Goal: Task Accomplishment & Management: Manage account settings

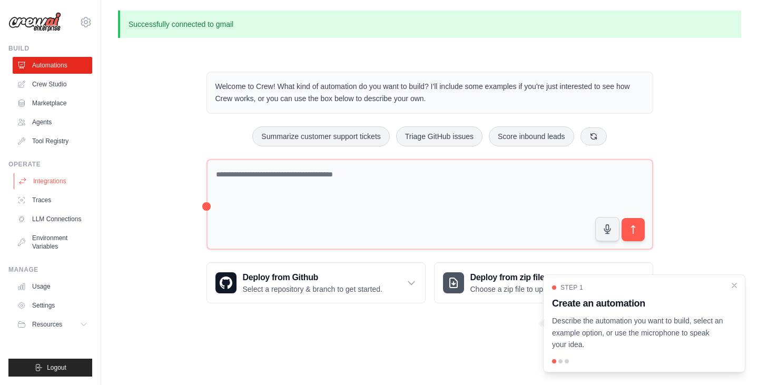
click at [62, 179] on link "Integrations" at bounding box center [54, 181] width 80 height 17
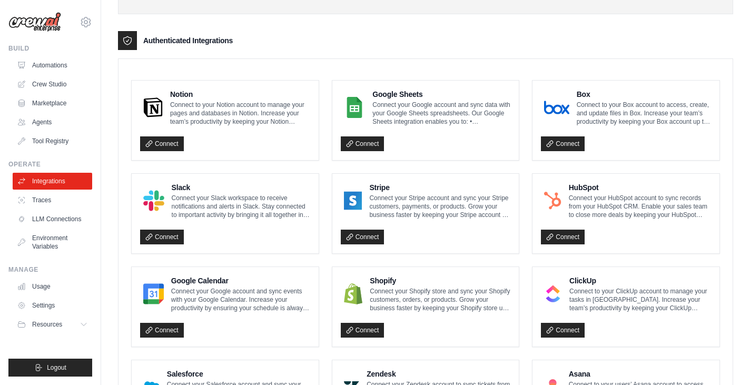
scroll to position [232, 0]
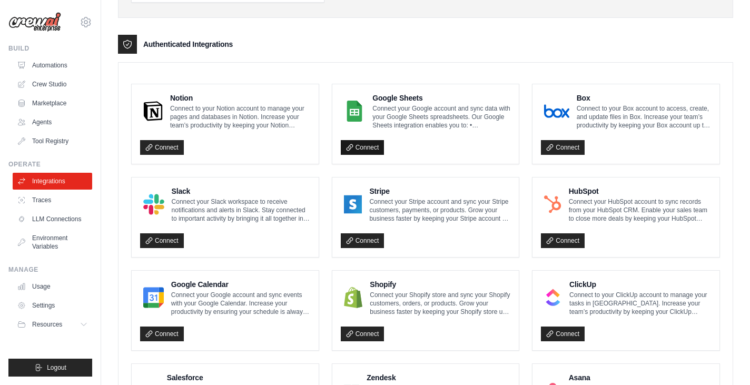
drag, startPoint x: 365, startPoint y: 149, endPoint x: 357, endPoint y: 147, distance: 8.1
click at [357, 147] on link "Connect" at bounding box center [363, 147] width 44 height 15
click at [91, 22] on icon at bounding box center [86, 22] width 13 height 13
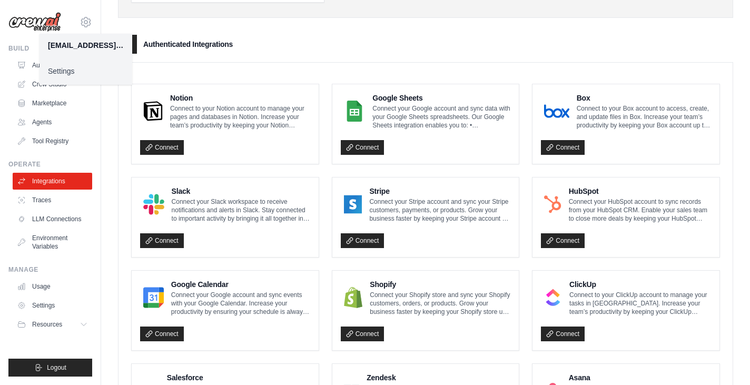
click at [69, 73] on link "Settings" at bounding box center [86, 71] width 93 height 19
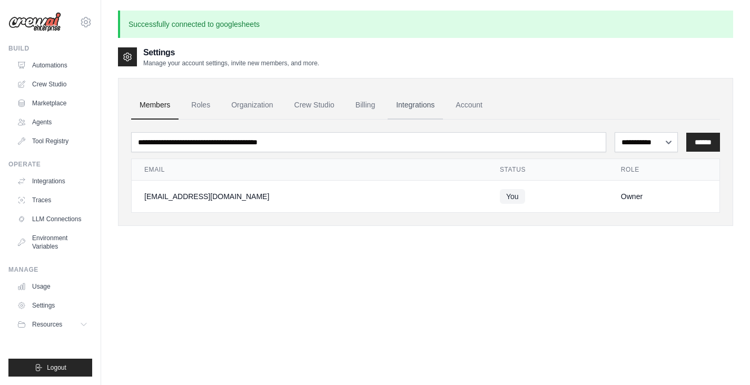
click at [420, 104] on link "Integrations" at bounding box center [415, 105] width 55 height 28
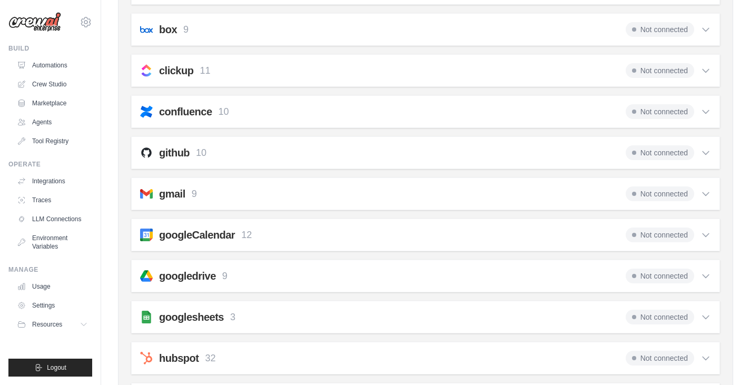
scroll to position [171, 0]
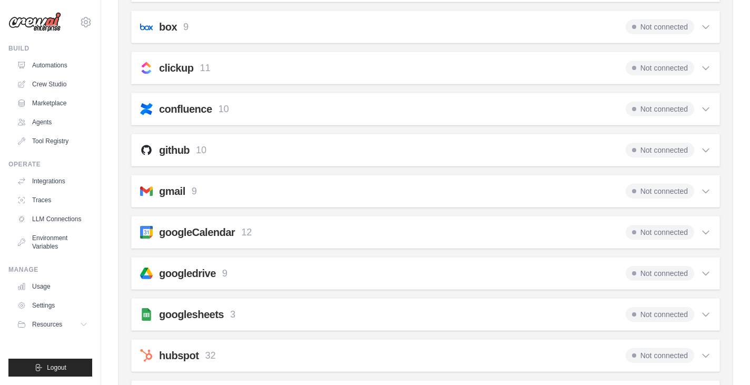
click at [706, 191] on icon at bounding box center [706, 191] width 11 height 11
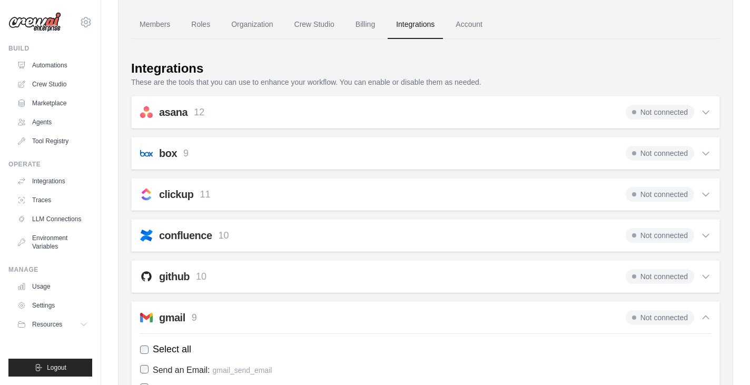
scroll to position [0, 0]
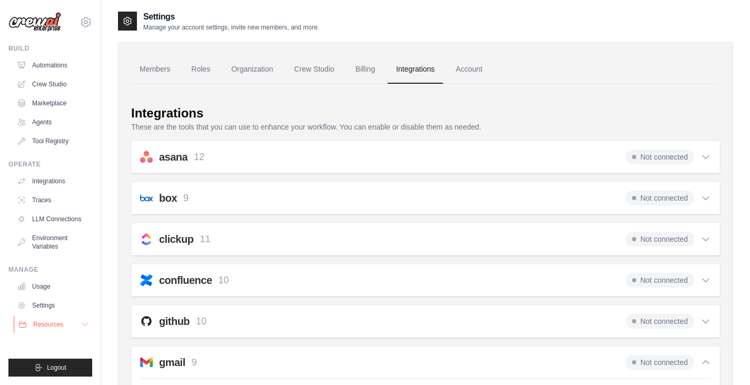
click at [84, 324] on icon at bounding box center [85, 324] width 8 height 8
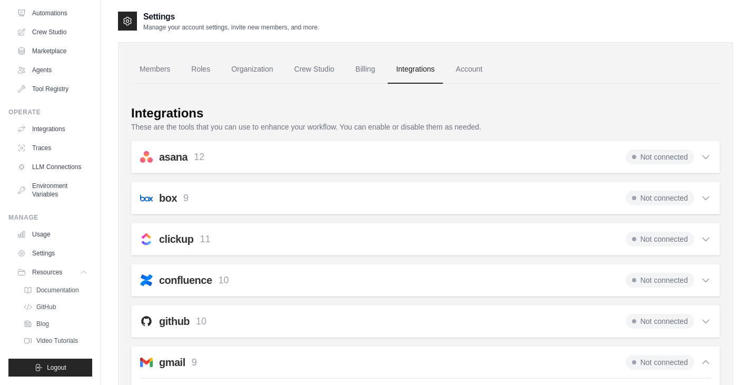
scroll to position [60, 0]
click at [65, 337] on link "Video Tutorials" at bounding box center [56, 340] width 73 height 15
click at [229, 171] on div "asana 12 Not connected Select all Create a Comment: asana_create_comment Create…" at bounding box center [425, 157] width 589 height 33
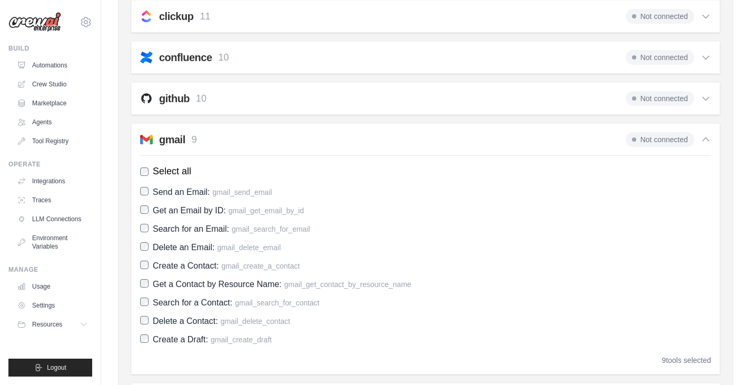
scroll to position [220, 0]
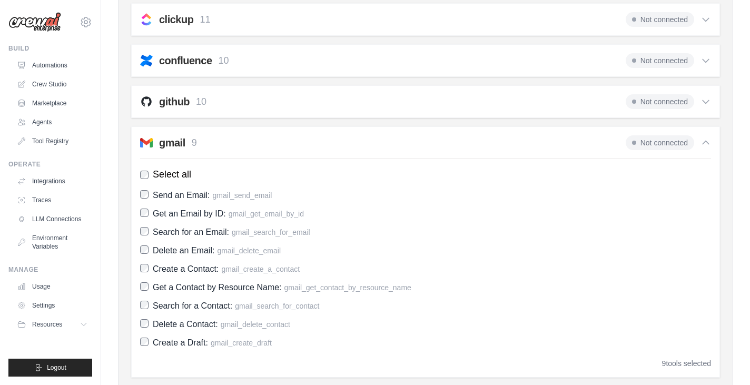
click at [655, 142] on span "Not connected" at bounding box center [660, 142] width 68 height 15
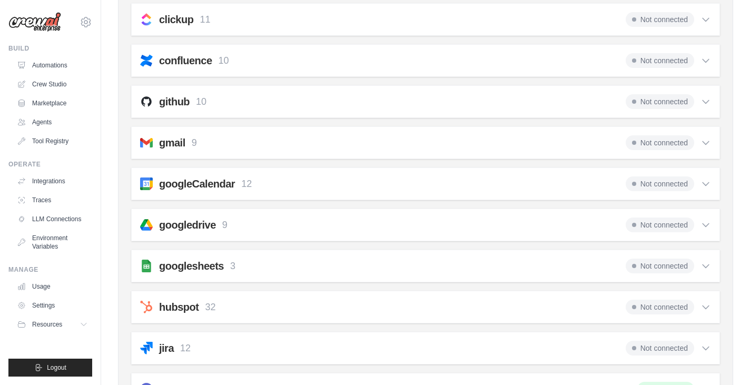
click at [528, 151] on div "gmail 9 Not connected Select all Send an Email: gmail_send_email Get an Email b…" at bounding box center [425, 142] width 589 height 33
click at [421, 166] on div "asana 12 Not connected Select all Create a Comment: asana_create_comment Create…" at bounding box center [425, 307] width 589 height 772
click at [185, 74] on div "confluence 10 Not connected Select all Create a Page: confluence_create_page Up…" at bounding box center [425, 60] width 589 height 33
click at [43, 181] on link "Integrations" at bounding box center [54, 181] width 80 height 17
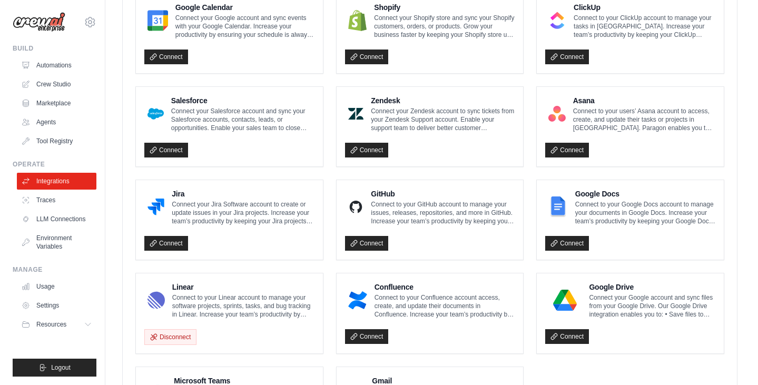
scroll to position [564, 0]
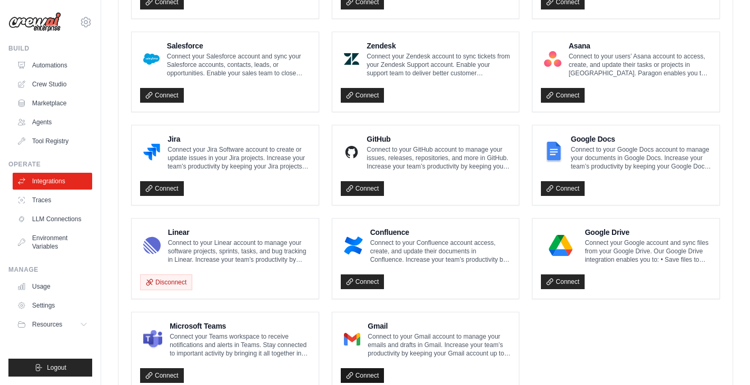
click at [370, 369] on link "Connect" at bounding box center [363, 375] width 44 height 15
click at [564, 288] on div "Google Drive Connect your Google account and sync files from your Google Drive.…" at bounding box center [626, 259] width 187 height 80
click at [560, 277] on link "Connect" at bounding box center [563, 281] width 44 height 15
click at [563, 183] on link "Connect" at bounding box center [563, 188] width 44 height 15
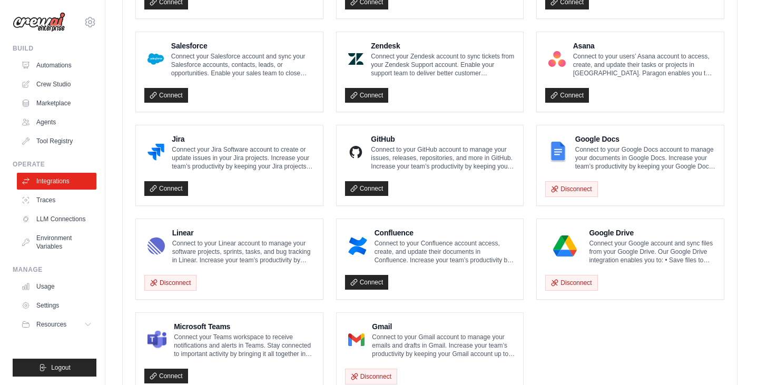
scroll to position [263, 0]
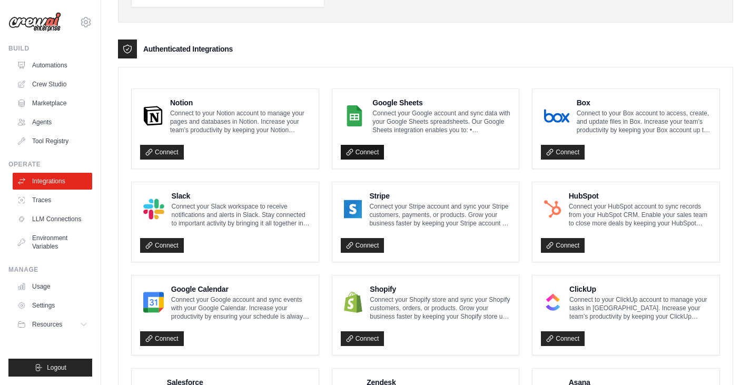
click at [362, 149] on link "Connect" at bounding box center [363, 152] width 44 height 15
click at [155, 339] on link "Connect" at bounding box center [162, 339] width 44 height 15
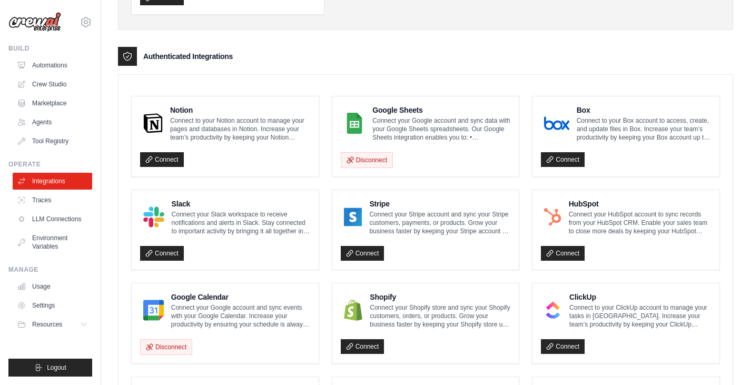
scroll to position [248, 0]
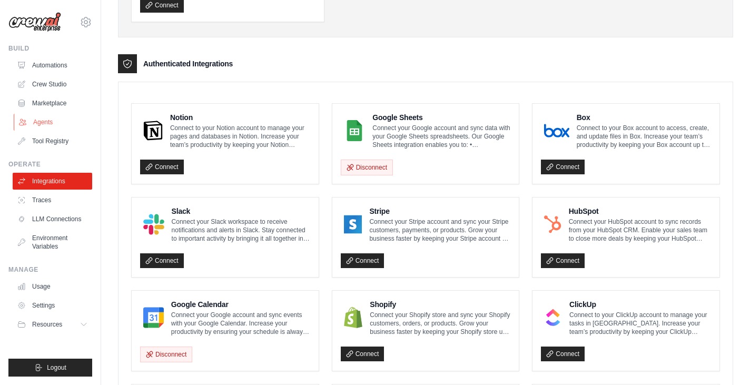
click at [39, 121] on link "Agents" at bounding box center [54, 122] width 80 height 17
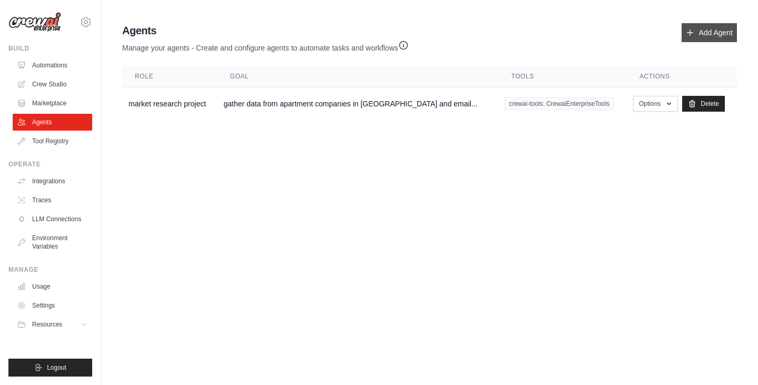
click at [712, 35] on link "Add Agent" at bounding box center [709, 32] width 55 height 19
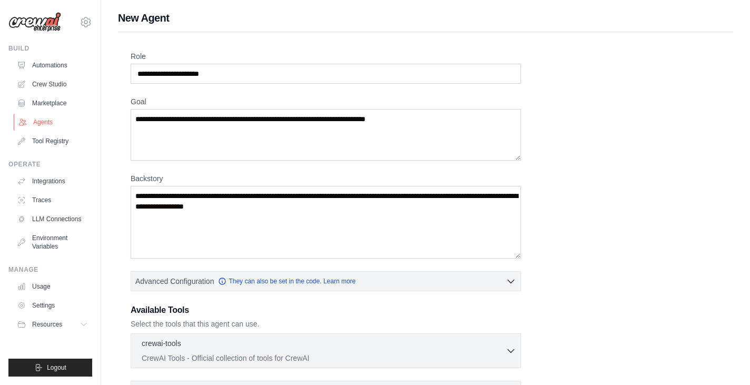
click at [37, 119] on link "Agents" at bounding box center [54, 122] width 80 height 17
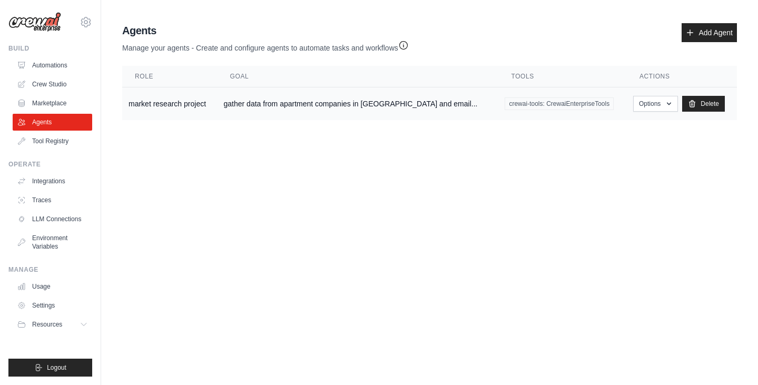
click at [175, 101] on td "market research project" at bounding box center [169, 103] width 95 height 33
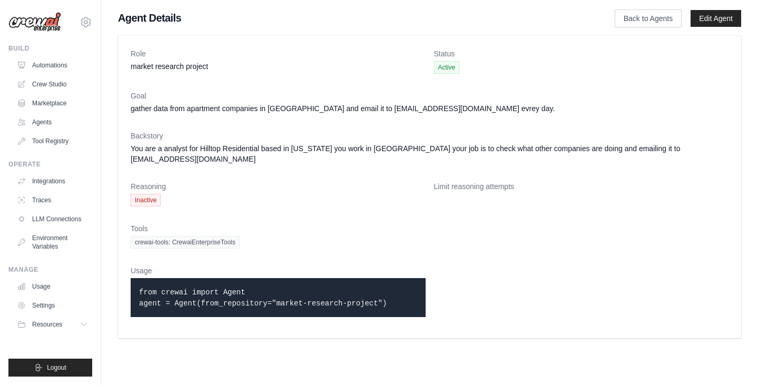
click at [152, 125] on dl "Role market research project Status Active Goal gather data from apartment comp…" at bounding box center [430, 186] width 598 height 277
click at [442, 61] on div "Status Active" at bounding box center [581, 60] width 295 height 25
click at [201, 236] on span "crewai-tools: CrewaiEnterpriseTools" at bounding box center [185, 242] width 109 height 13
click at [723, 18] on link "Edit Agent" at bounding box center [716, 18] width 51 height 17
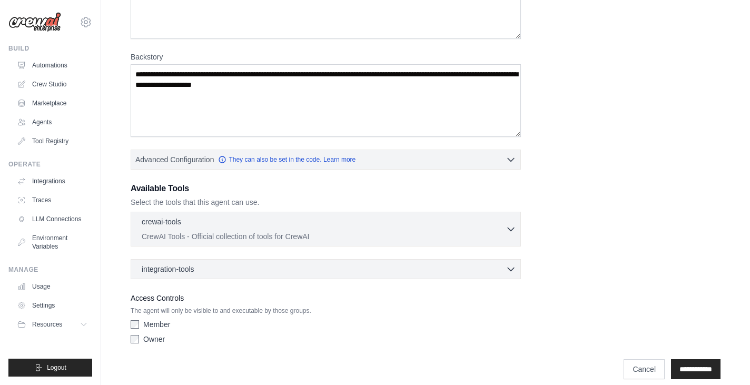
scroll to position [162, 0]
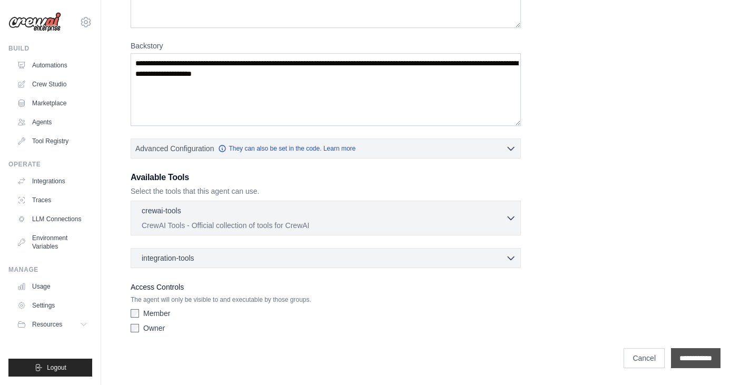
click at [679, 355] on input "**********" at bounding box center [696, 358] width 50 height 20
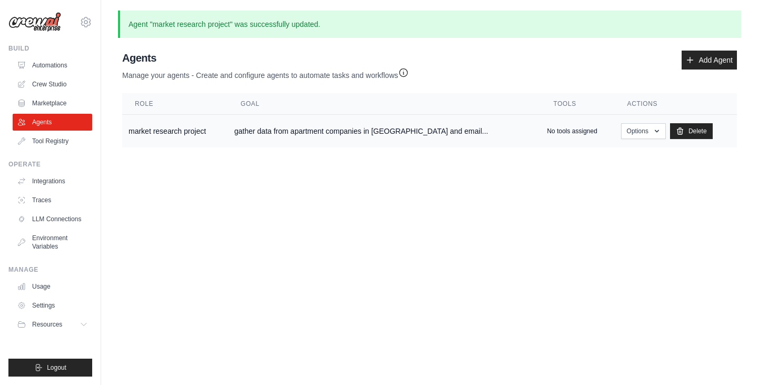
click at [321, 136] on td "gather data from apartment companies in [GEOGRAPHIC_DATA] and email..." at bounding box center [384, 131] width 313 height 33
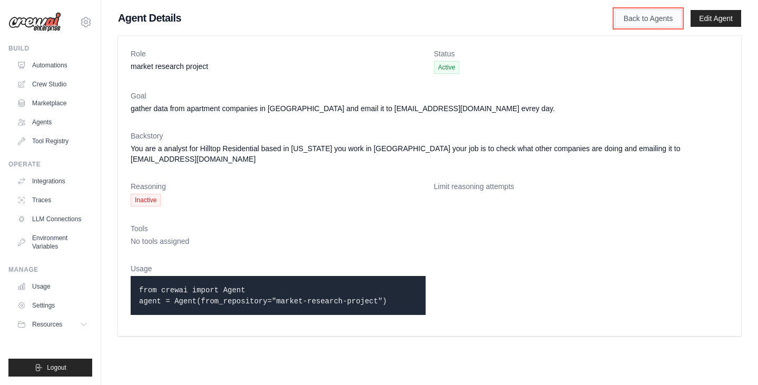
click at [657, 22] on link "Back to Agents" at bounding box center [648, 18] width 67 height 18
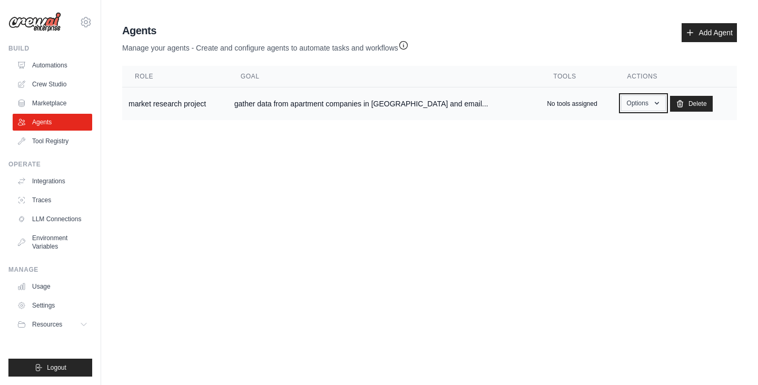
click at [621, 110] on button "Options" at bounding box center [643, 103] width 45 height 16
click at [600, 128] on link "Show" at bounding box center [628, 127] width 76 height 19
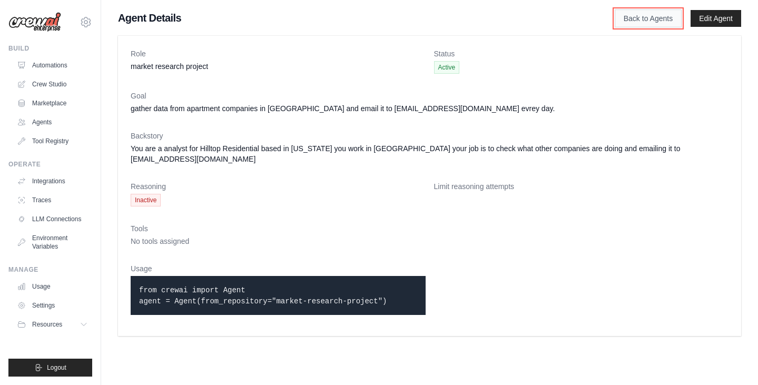
click at [630, 18] on link "Back to Agents" at bounding box center [648, 18] width 67 height 18
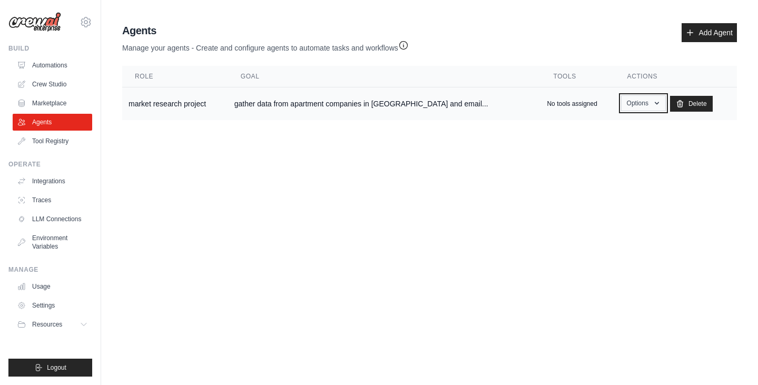
click at [631, 107] on button "Options" at bounding box center [643, 103] width 45 height 16
click at [599, 144] on link "Edit" at bounding box center [628, 146] width 76 height 19
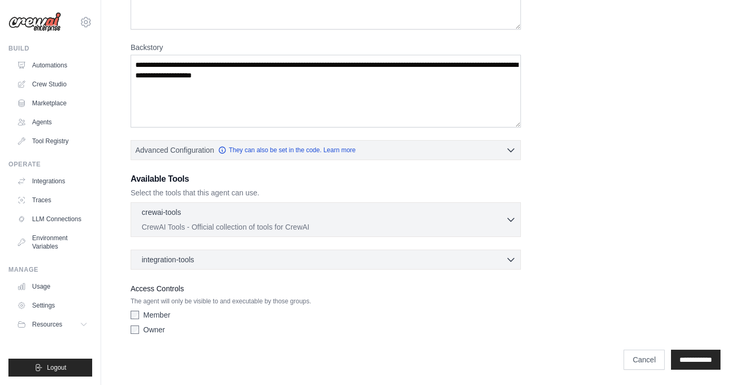
scroll to position [162, 0]
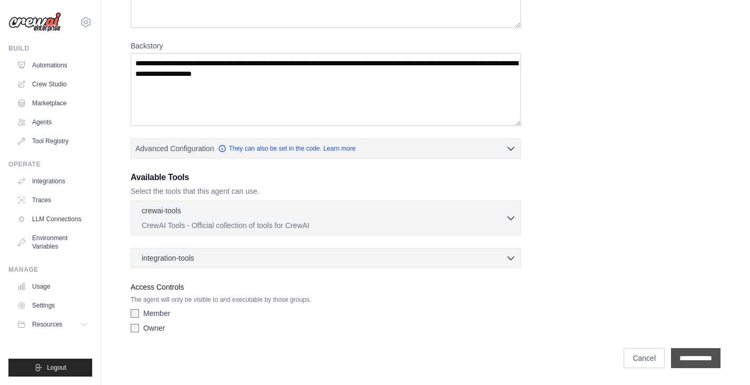
click at [671, 356] on input "**********" at bounding box center [696, 358] width 50 height 20
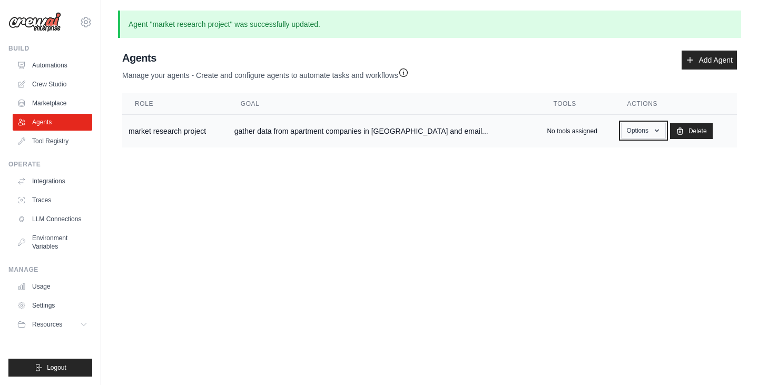
click at [634, 134] on button "Options" at bounding box center [643, 131] width 45 height 16
click at [610, 176] on link "Edit" at bounding box center [628, 173] width 76 height 19
click at [602, 175] on link "Edit" at bounding box center [628, 173] width 76 height 19
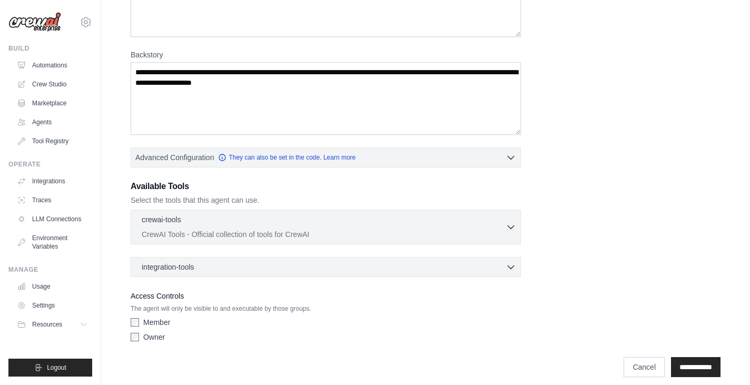
scroll to position [155, 0]
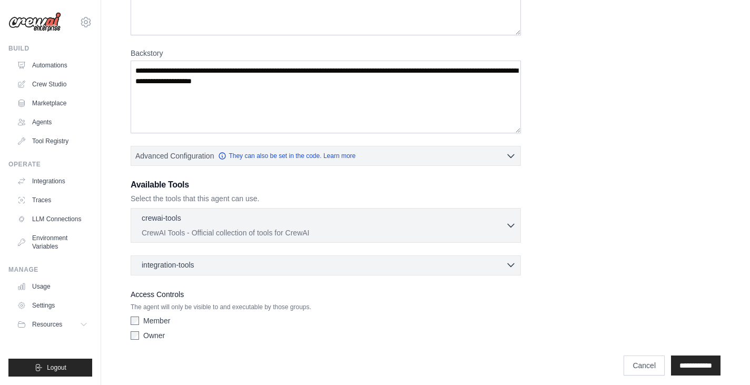
click at [456, 267] on div "integration-tools 0 selected" at bounding box center [329, 265] width 375 height 11
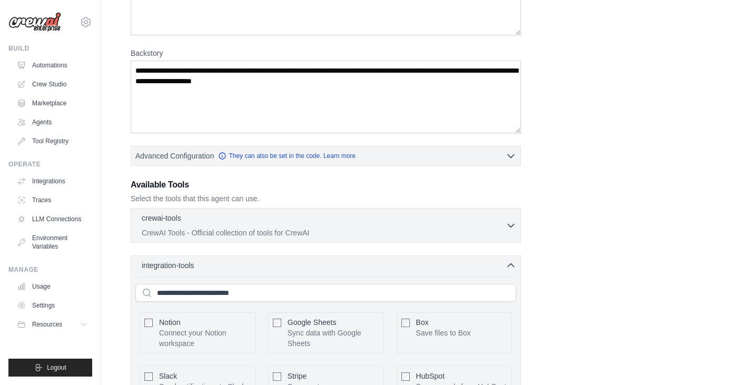
scroll to position [475, 0]
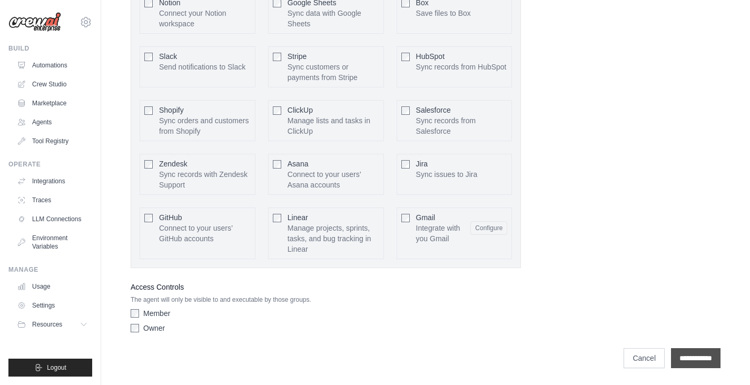
click at [692, 360] on input "**********" at bounding box center [696, 358] width 50 height 20
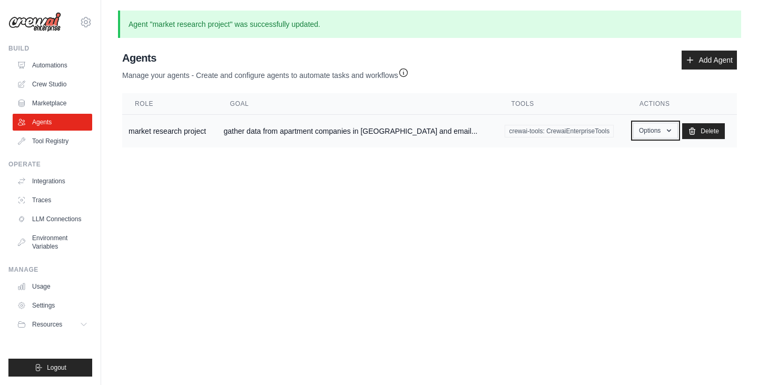
click at [650, 127] on button "Options" at bounding box center [655, 131] width 45 height 16
click at [504, 161] on main "Agent "market research project" was successfully updated. Agent Usage Guide To …" at bounding box center [429, 87] width 657 height 175
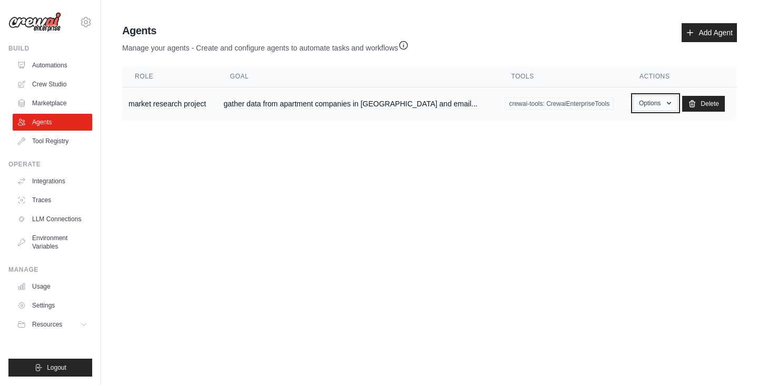
click at [647, 104] on button "Options" at bounding box center [655, 103] width 45 height 16
click at [587, 219] on body "[EMAIL_ADDRESS][DOMAIN_NAME] Settings Build Automations Crew Studio" at bounding box center [379, 192] width 758 height 385
click at [616, 1] on main "Agent Usage Guide To use an agent in your CrewAI project, you can initialize it…" at bounding box center [429, 73] width 657 height 147
click at [638, 105] on button "Options" at bounding box center [655, 103] width 45 height 16
click at [621, 143] on link "Edit" at bounding box center [640, 146] width 76 height 19
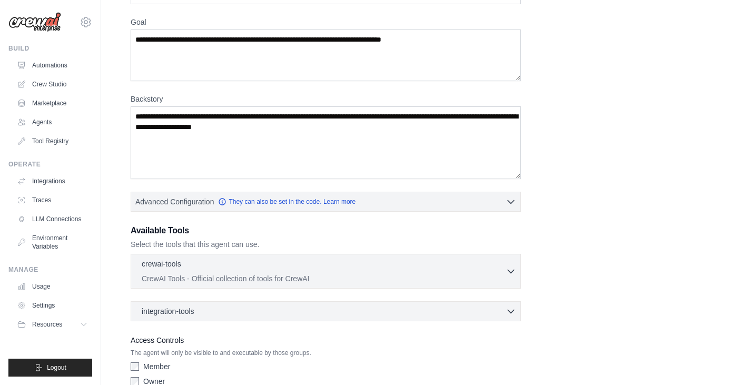
scroll to position [162, 0]
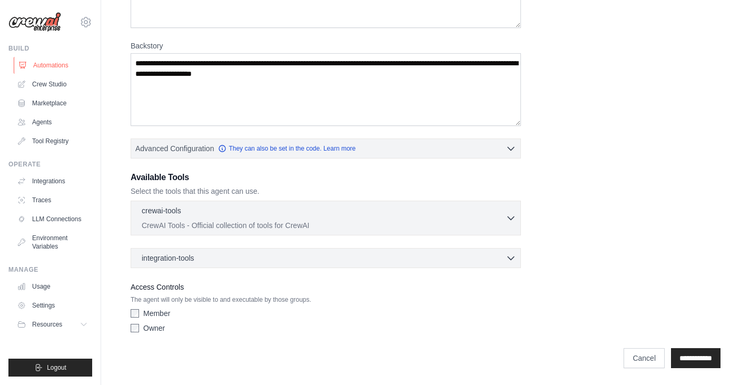
click at [64, 65] on link "Automations" at bounding box center [54, 65] width 80 height 17
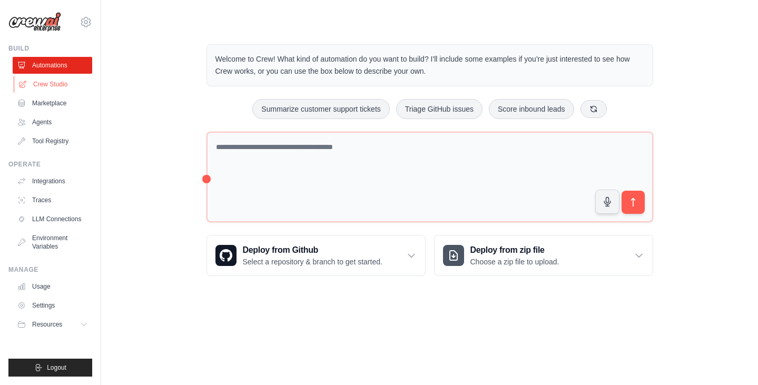
click at [59, 82] on link "Crew Studio" at bounding box center [54, 84] width 80 height 17
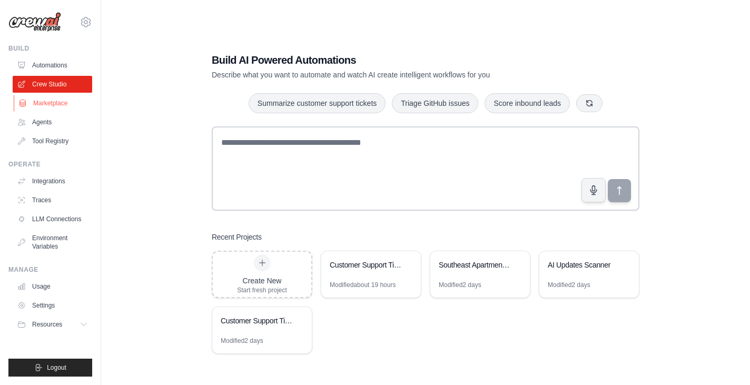
click at [60, 96] on link "Marketplace" at bounding box center [54, 103] width 80 height 17
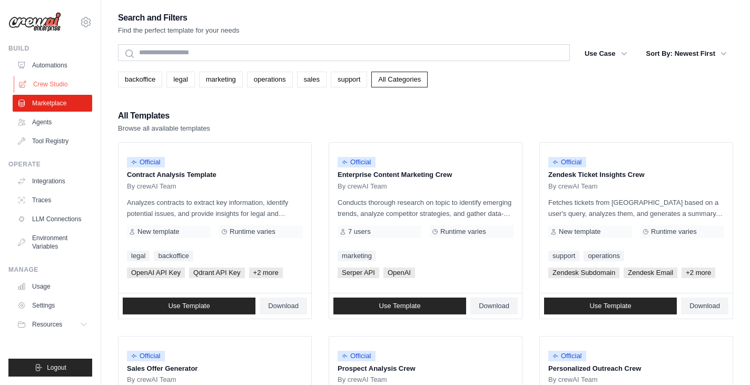
click at [51, 85] on link "Crew Studio" at bounding box center [54, 84] width 80 height 17
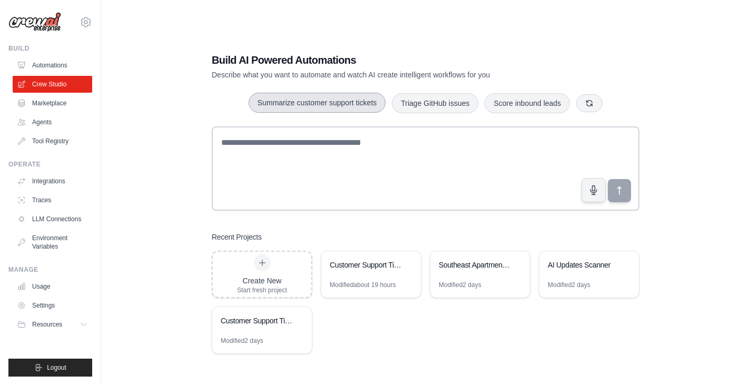
click at [301, 104] on button "Summarize customer support tickets" at bounding box center [317, 103] width 137 height 20
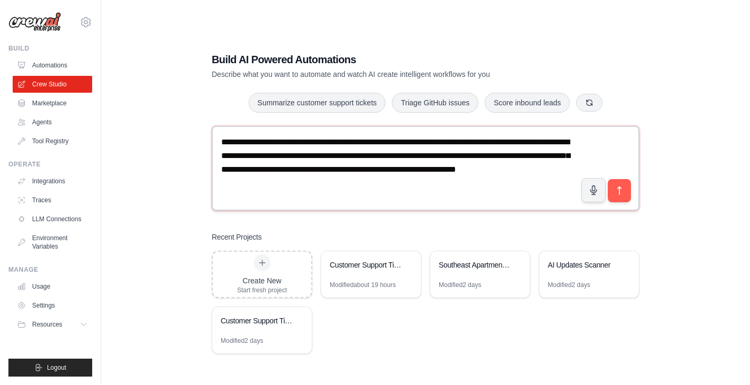
click at [487, 146] on textarea "**********" at bounding box center [426, 168] width 428 height 84
click at [40, 120] on link "Agents" at bounding box center [54, 122] width 80 height 17
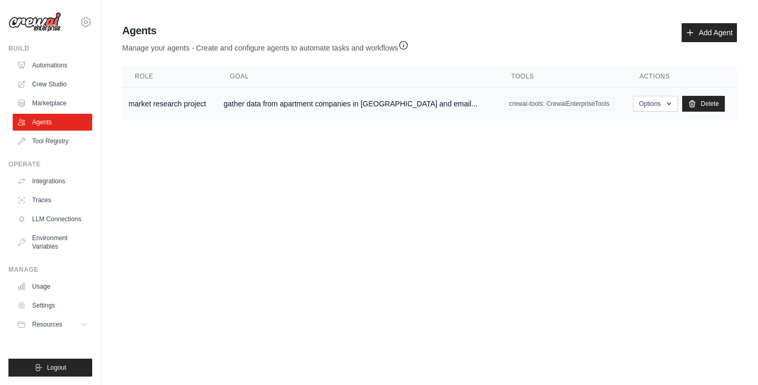
click at [643, 113] on td "Options Show Edit [GEOGRAPHIC_DATA]" at bounding box center [682, 103] width 110 height 33
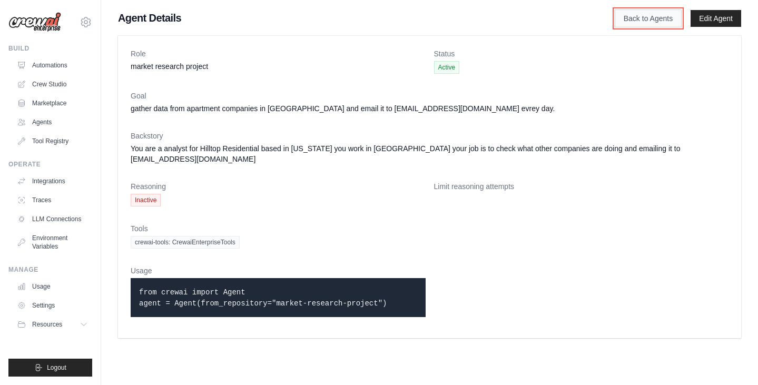
click at [637, 14] on link "Back to Agents" at bounding box center [648, 18] width 67 height 18
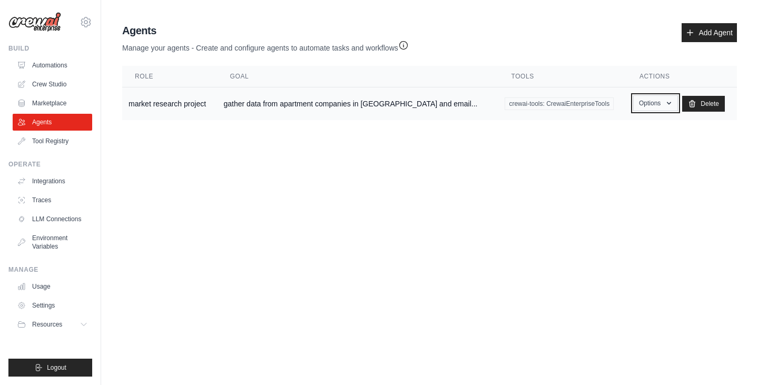
click at [651, 105] on button "Options" at bounding box center [655, 103] width 45 height 16
click at [595, 220] on body "[EMAIL_ADDRESS][DOMAIN_NAME] Settings Build Automations Crew Studio" at bounding box center [379, 192] width 758 height 385
drag, startPoint x: 620, startPoint y: 110, endPoint x: 597, endPoint y: 92, distance: 28.9
drag, startPoint x: 597, startPoint y: 92, endPoint x: 351, endPoint y: 109, distance: 247.1
click at [351, 109] on td "gather data from apartment companies in [GEOGRAPHIC_DATA] and email..." at bounding box center [358, 103] width 281 height 33
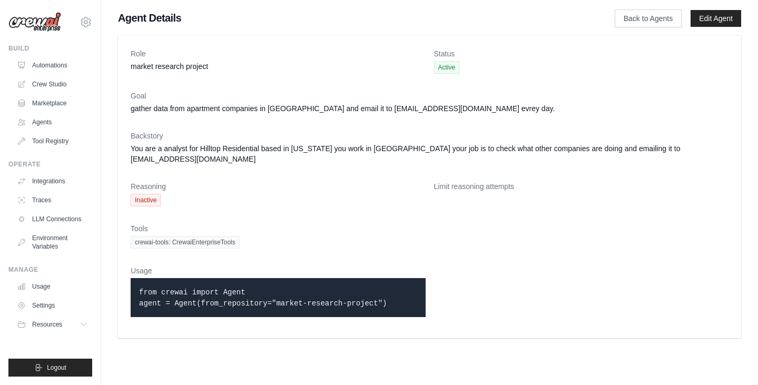
drag, startPoint x: 758, startPoint y: 159, endPoint x: 758, endPoint y: 146, distance: 12.6
click at [758, 146] on div "Role market research project Status Active Goal gather data from apartment comp…" at bounding box center [429, 187] width 657 height 311
click at [143, 194] on span "Inactive" at bounding box center [146, 200] width 30 height 13
drag, startPoint x: 758, startPoint y: 280, endPoint x: 758, endPoint y: 271, distance: 9.0
click at [758, 271] on div "Role market research project Status Active Goal gather data from apartment comp…" at bounding box center [429, 187] width 657 height 311
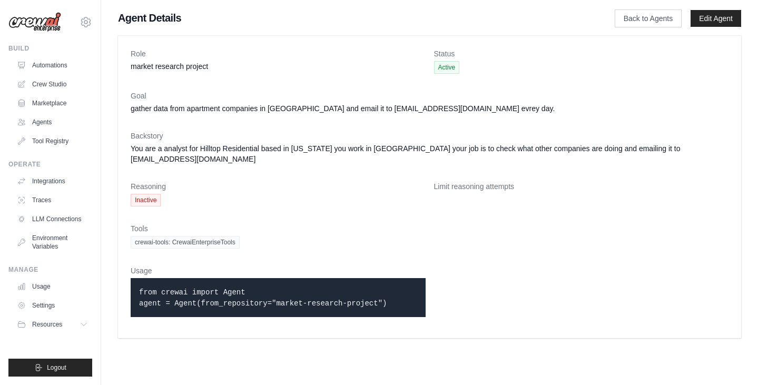
click at [149, 194] on span "Inactive" at bounding box center [146, 200] width 30 height 13
click at [439, 71] on span "Active" at bounding box center [447, 67] width 26 height 13
click at [709, 21] on link "Edit Agent" at bounding box center [716, 18] width 51 height 17
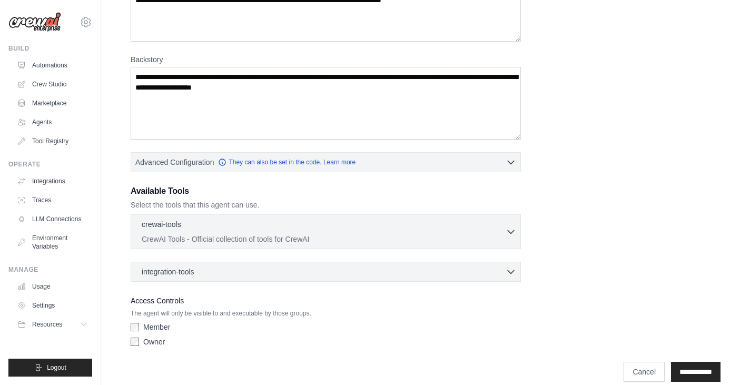
scroll to position [162, 0]
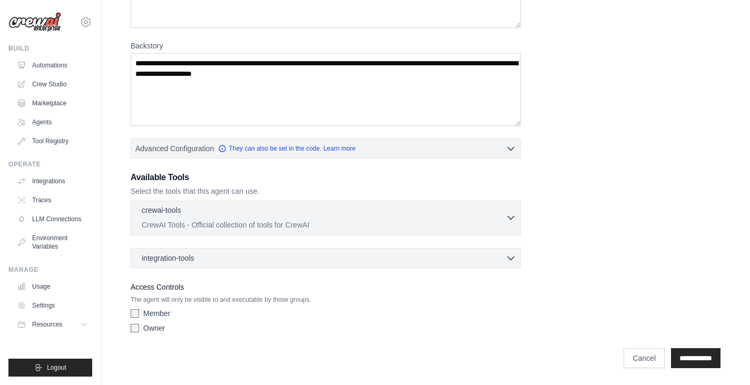
click at [302, 222] on p "CrewAI Tools - Official collection of tools for CrewAI" at bounding box center [324, 225] width 364 height 11
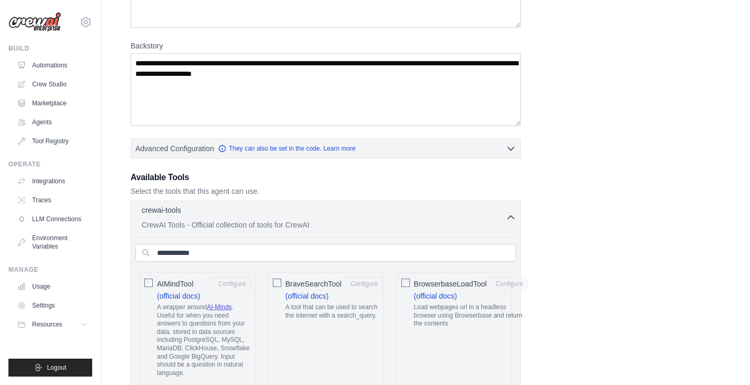
click at [302, 222] on p "CrewAI Tools - Official collection of tools for CrewAI" at bounding box center [324, 225] width 364 height 11
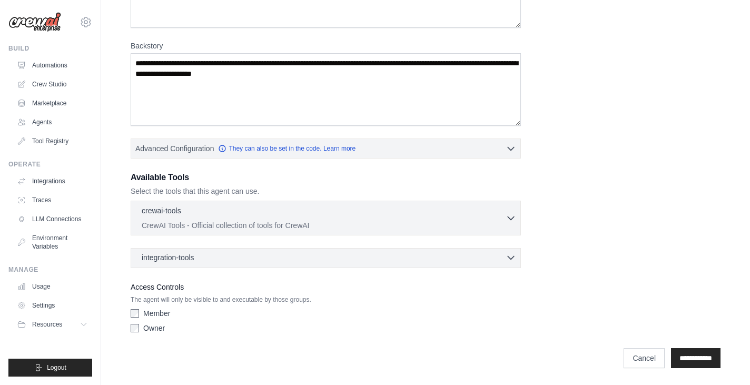
click at [302, 259] on div "integration-tools 0 selected" at bounding box center [329, 257] width 375 height 11
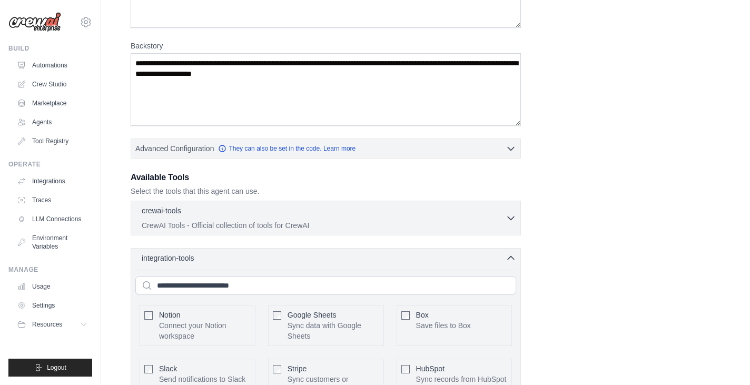
click at [345, 326] on p "Sync data with Google Sheets" at bounding box center [334, 330] width 92 height 21
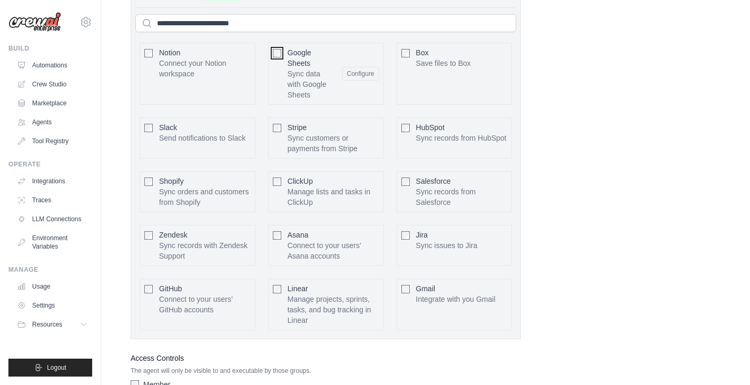
scroll to position [428, 0]
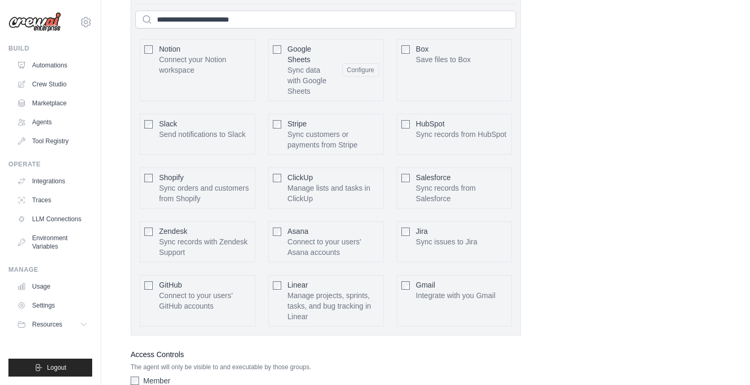
click at [466, 301] on div "Gmail Integrate with you Gmail Configure" at bounding box center [455, 301] width 116 height 52
click at [434, 295] on p "Integrate with you Gmail" at bounding box center [456, 295] width 80 height 11
click at [567, 262] on div "**********" at bounding box center [426, 28] width 590 height 753
click at [553, 291] on div "**********" at bounding box center [426, 28] width 590 height 753
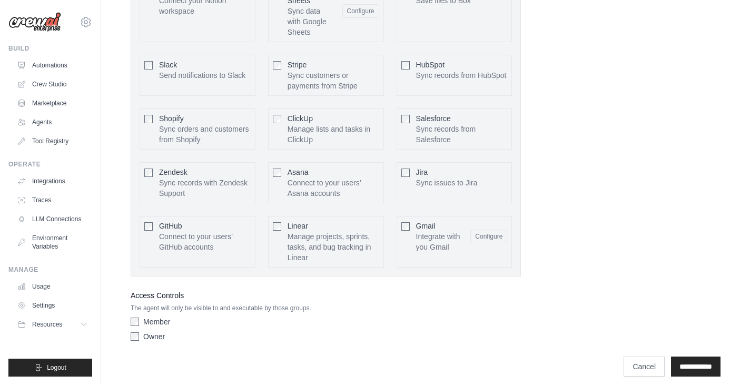
scroll to position [496, 0]
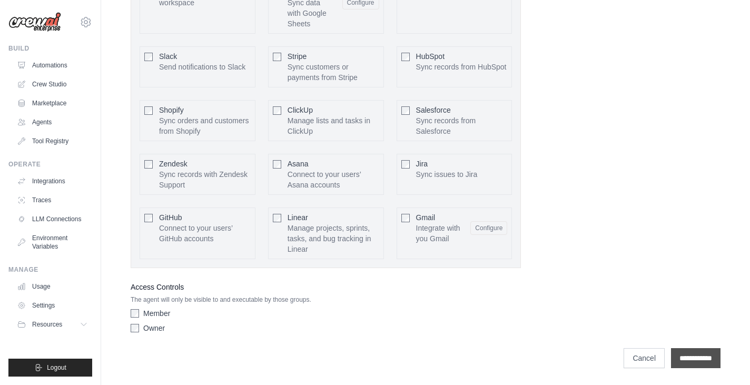
click at [680, 361] on input "**********" at bounding box center [696, 358] width 50 height 20
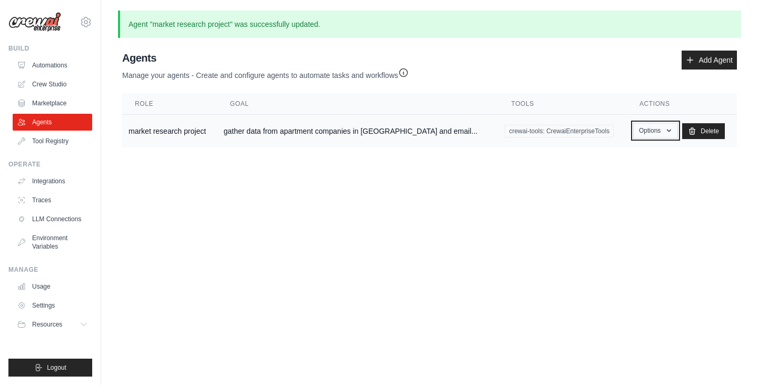
click at [651, 127] on button "Options" at bounding box center [655, 131] width 45 height 16
click at [467, 221] on body "[EMAIL_ADDRESS][DOMAIN_NAME] Settings Build Automations Crew Studio" at bounding box center [379, 192] width 758 height 385
click at [37, 185] on link "Integrations" at bounding box center [54, 181] width 80 height 17
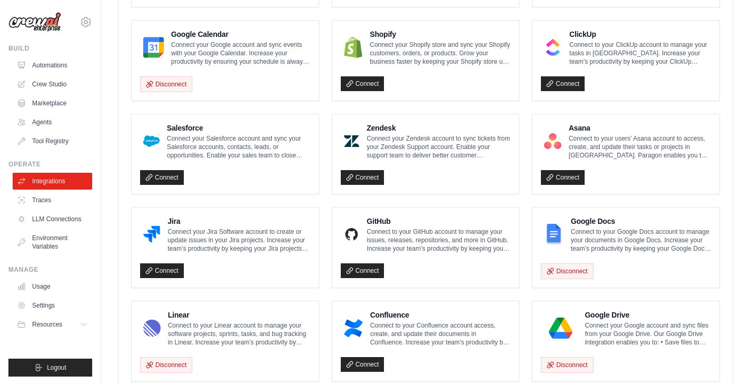
scroll to position [480, 0]
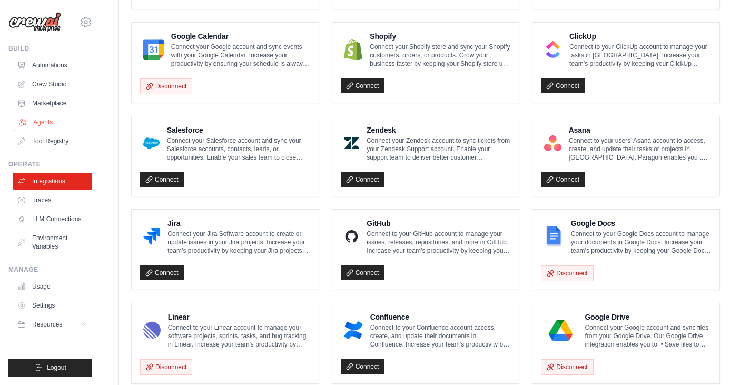
click at [40, 123] on link "Agents" at bounding box center [54, 122] width 80 height 17
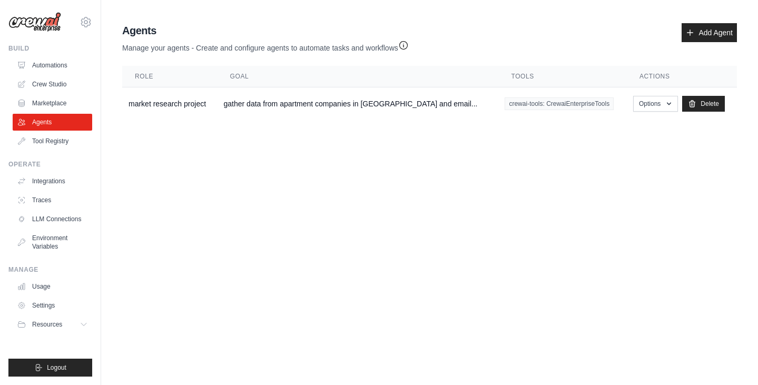
click at [386, 125] on main "Agent Usage Guide To use an agent in your CrewAI project, you can initialize it…" at bounding box center [429, 73] width 657 height 147
click at [633, 107] on button "Options" at bounding box center [655, 103] width 45 height 16
click at [46, 289] on link "Usage" at bounding box center [54, 286] width 80 height 17
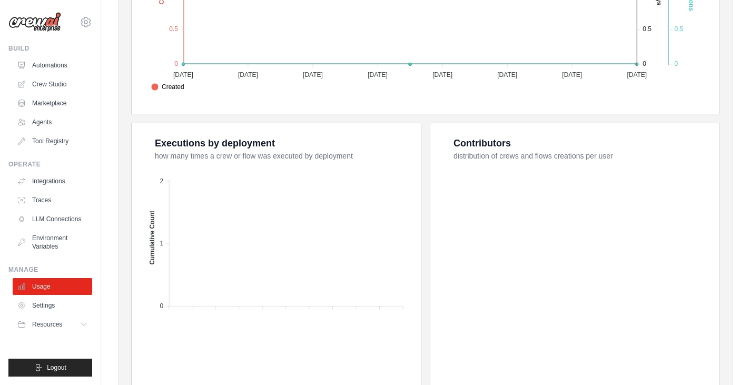
scroll to position [349, 0]
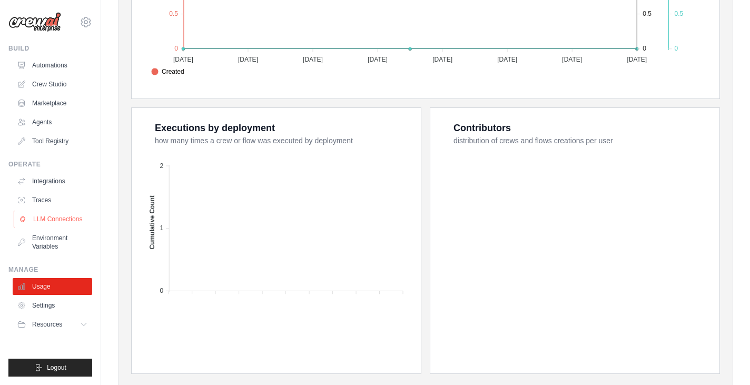
click at [60, 226] on link "LLM Connections" at bounding box center [54, 219] width 80 height 17
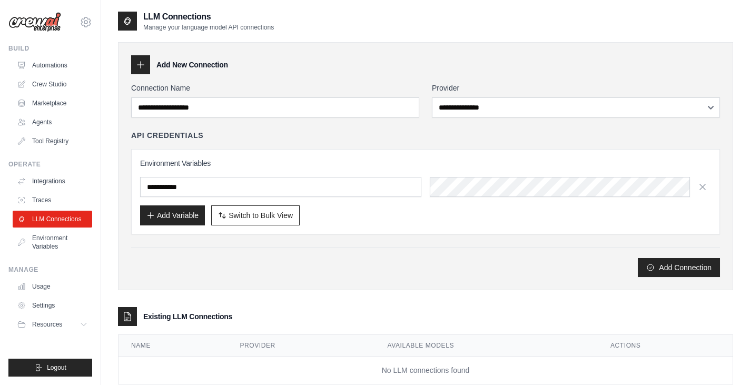
scroll to position [27, 0]
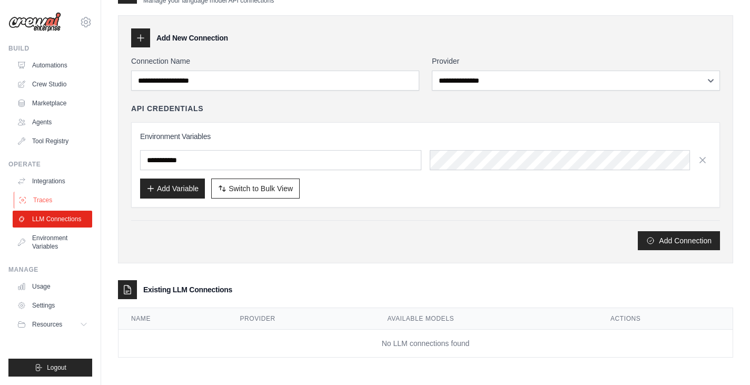
click at [48, 198] on link "Traces" at bounding box center [54, 200] width 80 height 17
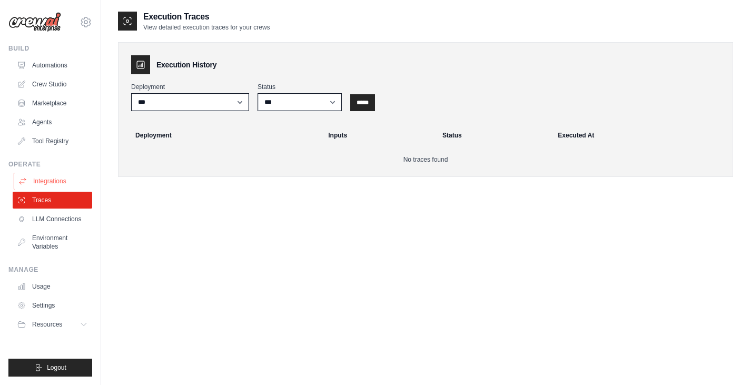
click at [46, 184] on link "Integrations" at bounding box center [54, 181] width 80 height 17
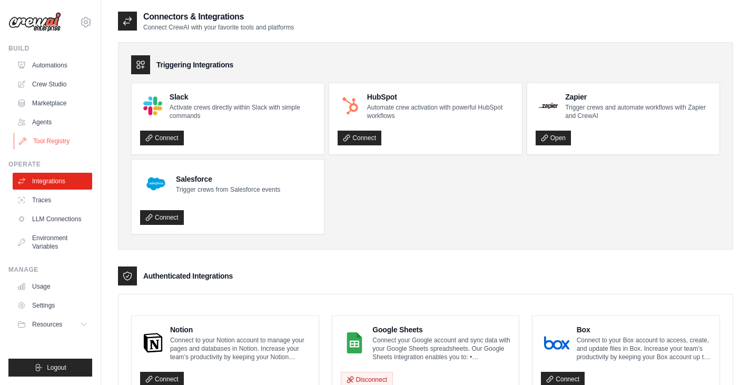
click at [43, 142] on link "Tool Registry" at bounding box center [54, 141] width 80 height 17
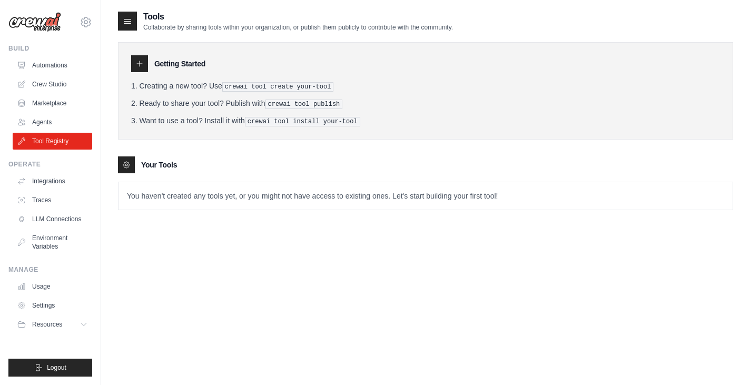
click at [140, 62] on icon at bounding box center [139, 64] width 8 height 8
click at [140, 62] on icon at bounding box center [139, 63] width 5 height 5
click at [65, 125] on link "Agents" at bounding box center [54, 122] width 80 height 17
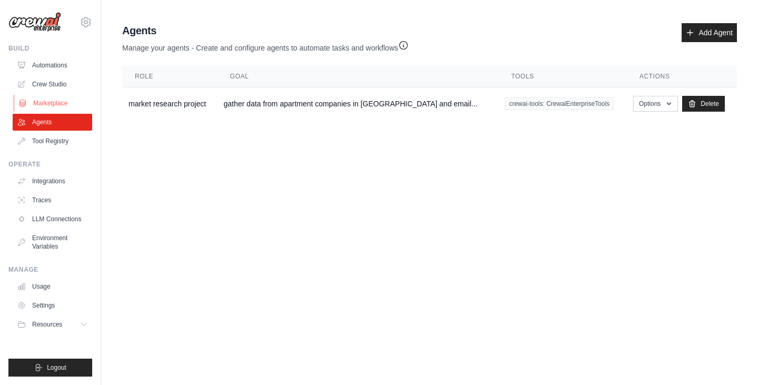
click at [71, 102] on link "Marketplace" at bounding box center [54, 103] width 80 height 17
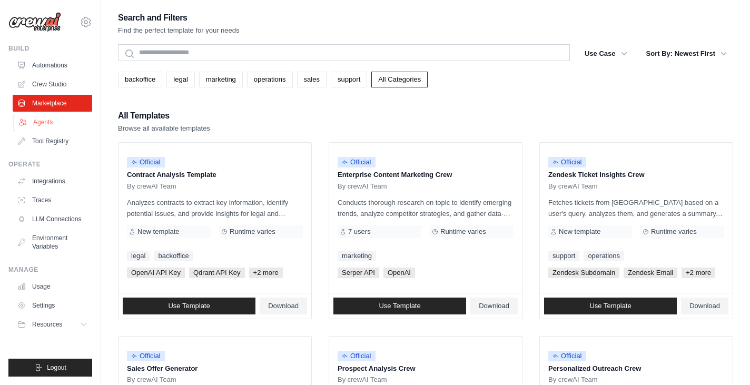
click at [67, 117] on link "Agents" at bounding box center [54, 122] width 80 height 17
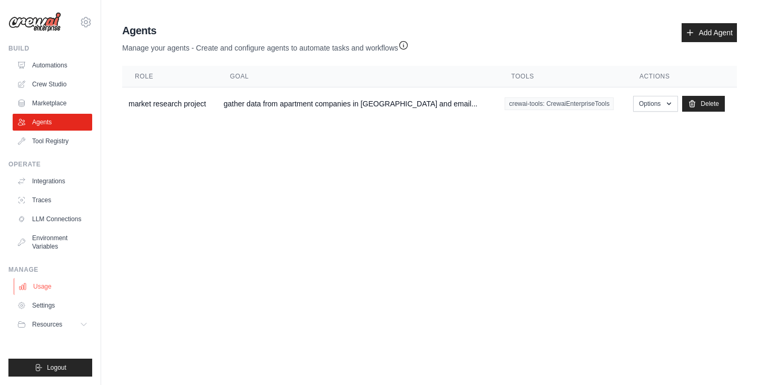
drag, startPoint x: 65, startPoint y: 99, endPoint x: 50, endPoint y: 284, distance: 186.1
click at [48, 287] on link "Usage" at bounding box center [54, 286] width 80 height 17
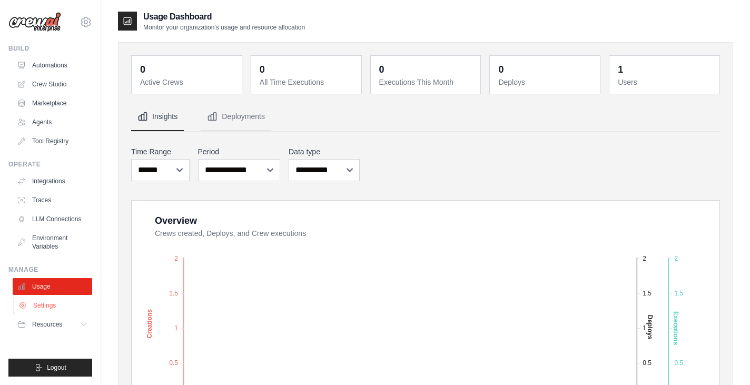
click at [48, 304] on link "Settings" at bounding box center [54, 305] width 80 height 17
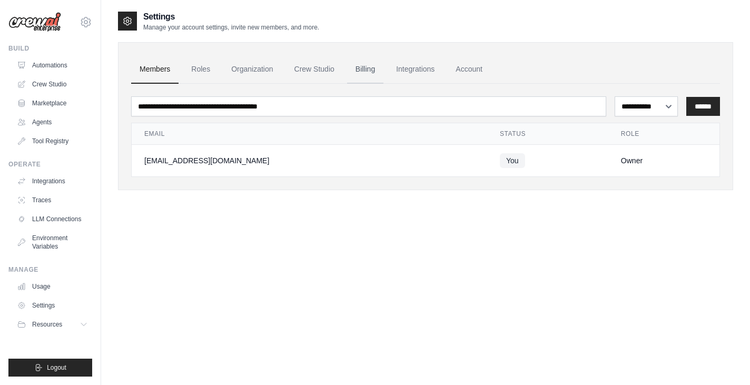
click at [357, 68] on link "Billing" at bounding box center [365, 69] width 36 height 28
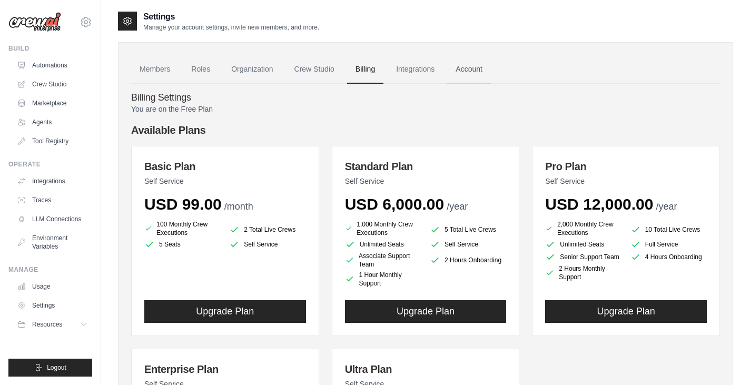
click at [474, 67] on link "Account" at bounding box center [469, 69] width 44 height 28
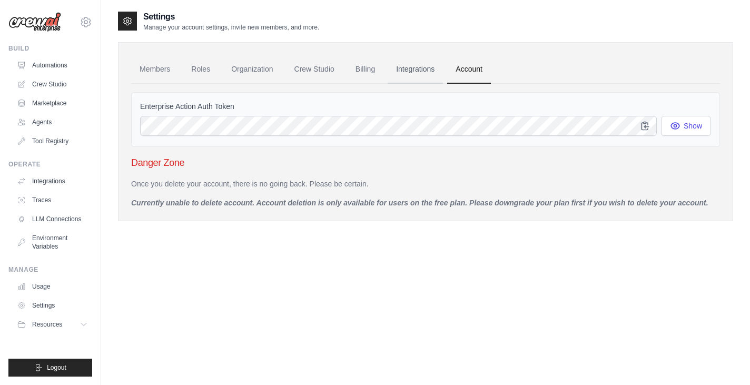
click at [422, 62] on link "Integrations" at bounding box center [415, 69] width 55 height 28
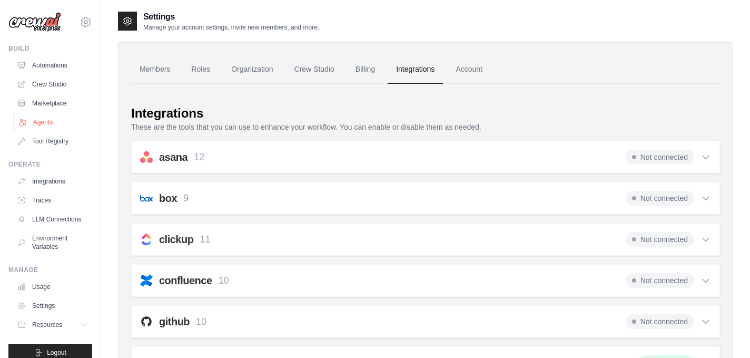
click at [56, 124] on link "Agents" at bounding box center [54, 122] width 80 height 17
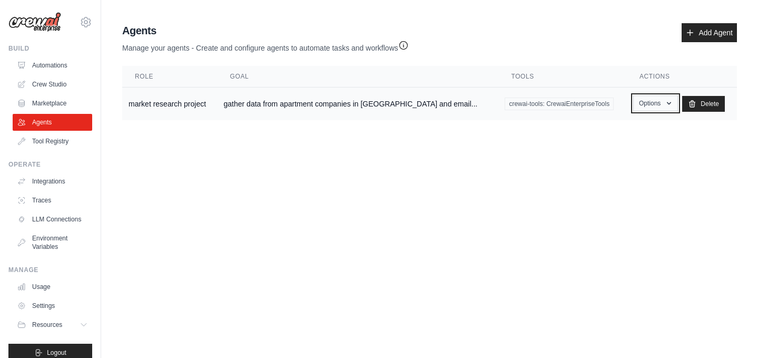
click at [633, 106] on button "Options" at bounding box center [655, 103] width 45 height 16
click at [556, 162] on body "nmarbach@gmail.com Settings Build Automations Crew Studio" at bounding box center [379, 179] width 758 height 358
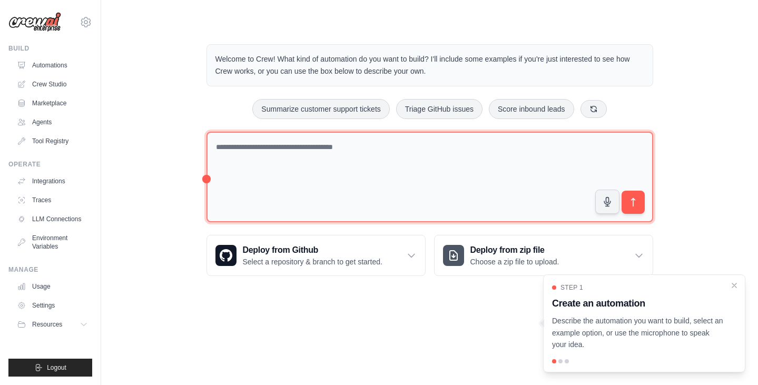
click at [340, 144] on textarea at bounding box center [429, 177] width 447 height 91
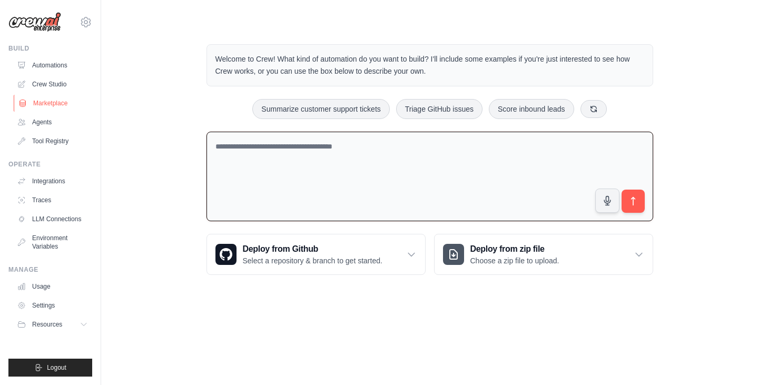
click at [52, 104] on link "Marketplace" at bounding box center [54, 103] width 80 height 17
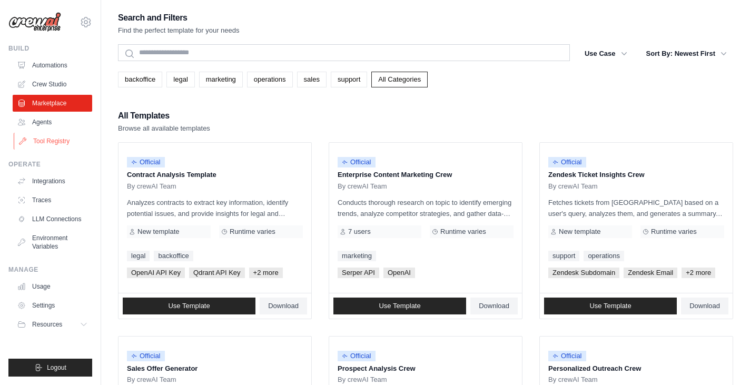
click at [63, 145] on link "Tool Registry" at bounding box center [54, 141] width 80 height 17
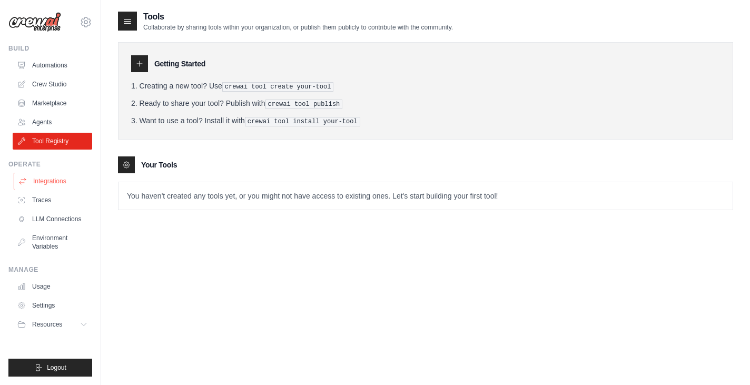
click at [35, 187] on link "Integrations" at bounding box center [54, 181] width 80 height 17
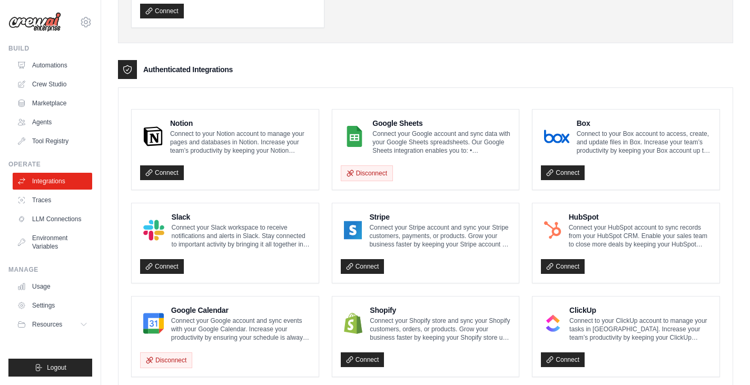
scroll to position [209, 0]
